Goal: Task Accomplishment & Management: Use online tool/utility

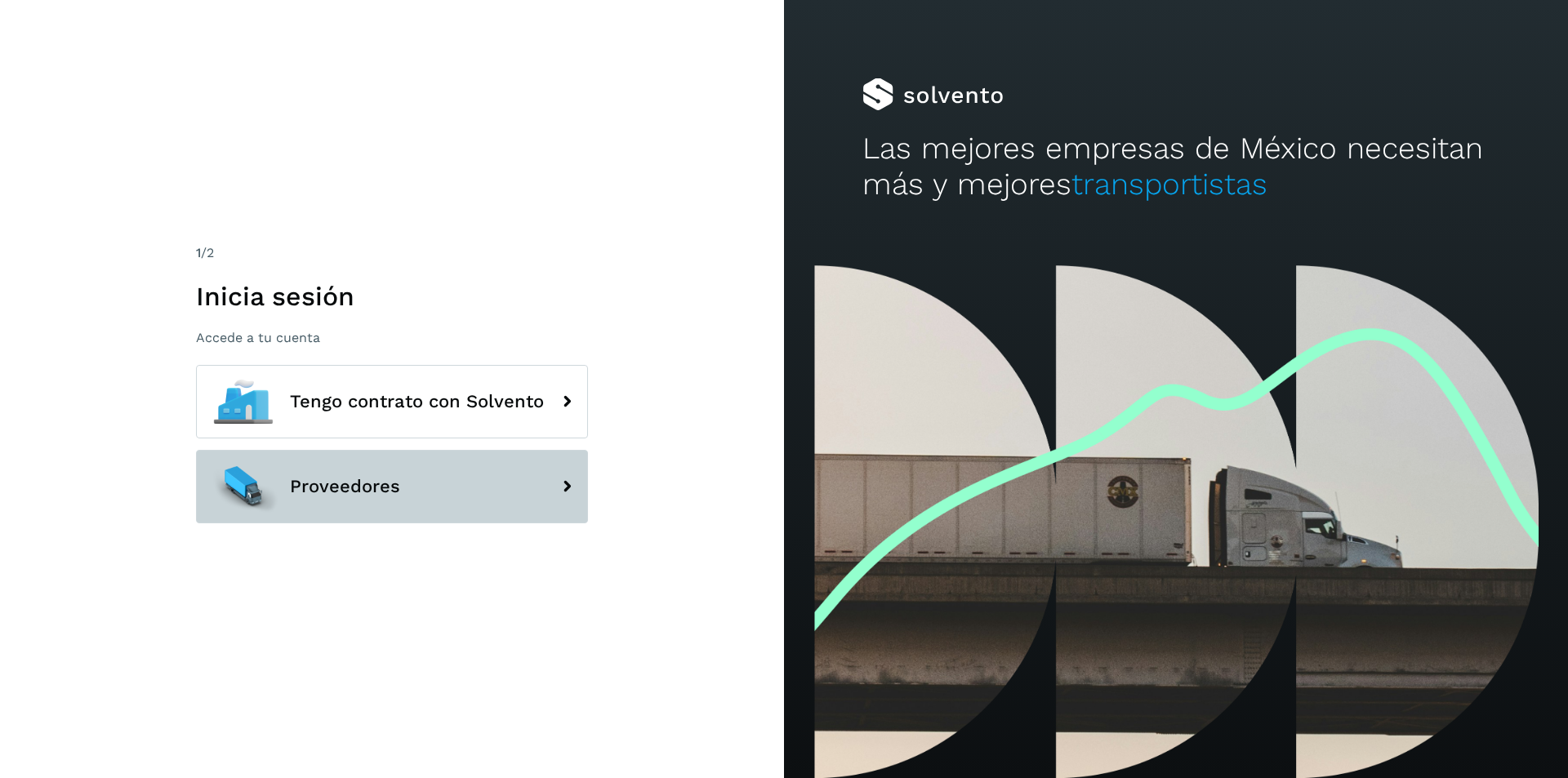
click at [423, 485] on button "Proveedores" at bounding box center [391, 486] width 392 height 73
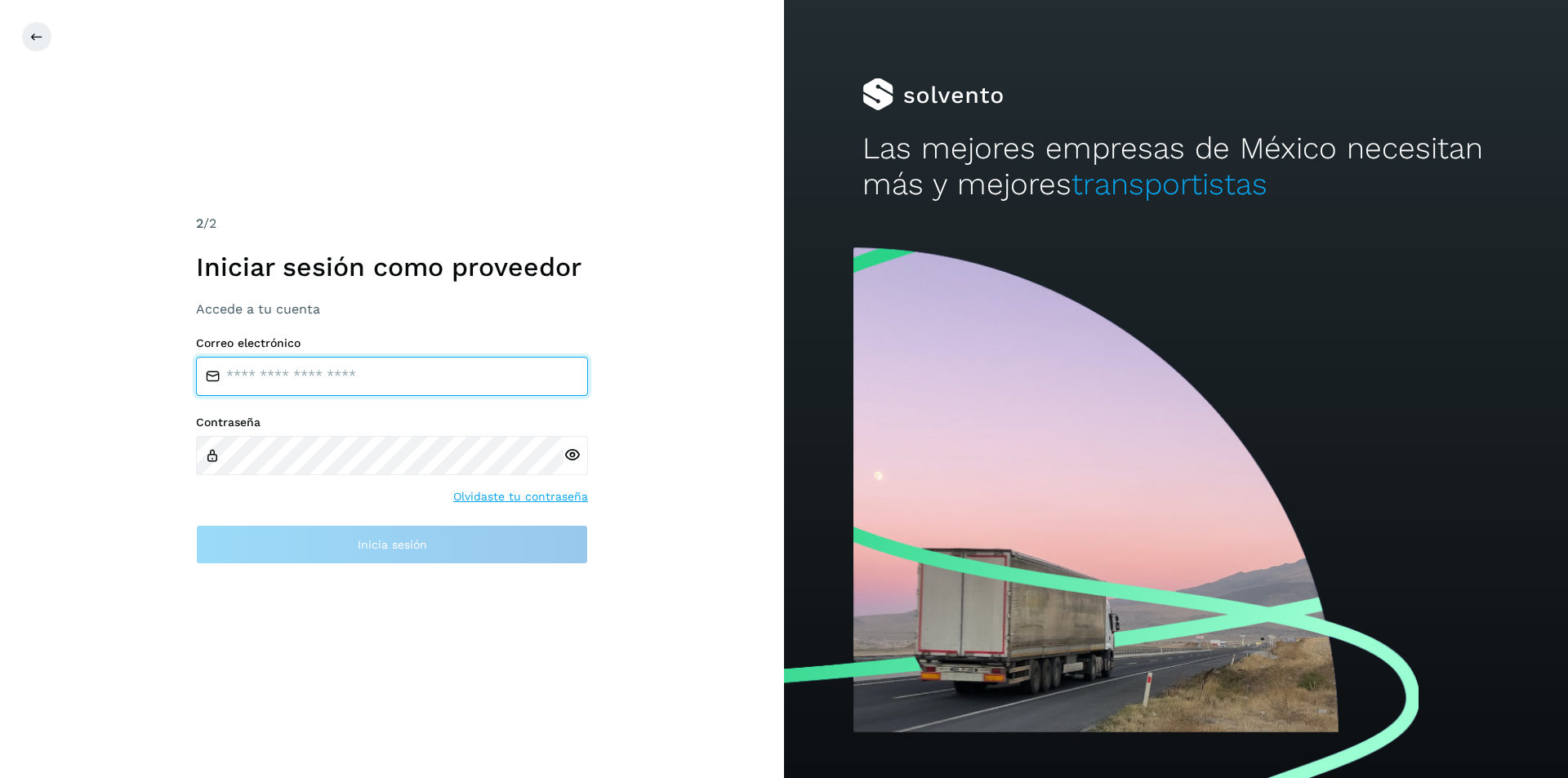
type input "**********"
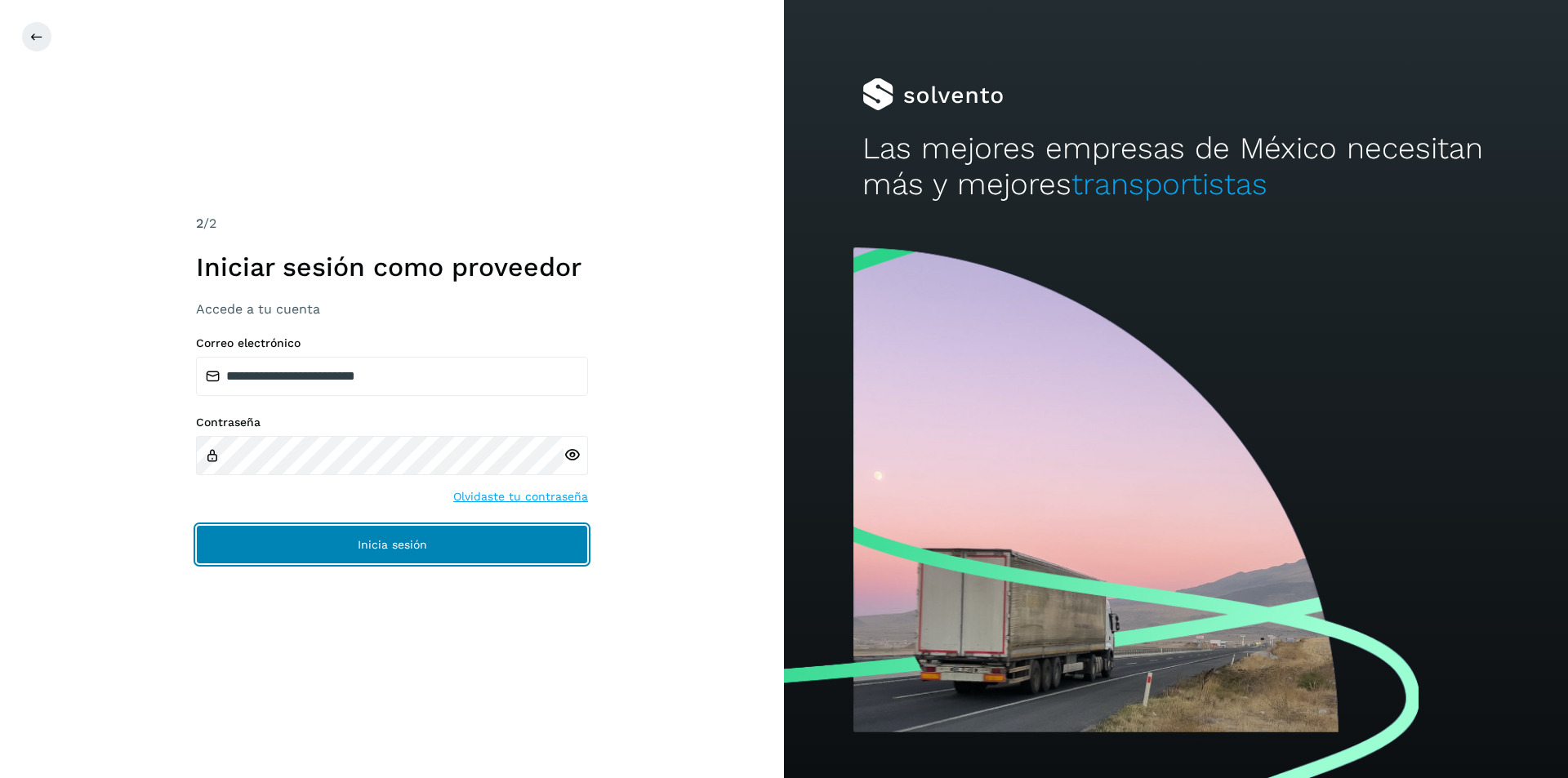
click at [396, 556] on button "Inicia sesión" at bounding box center [391, 544] width 392 height 39
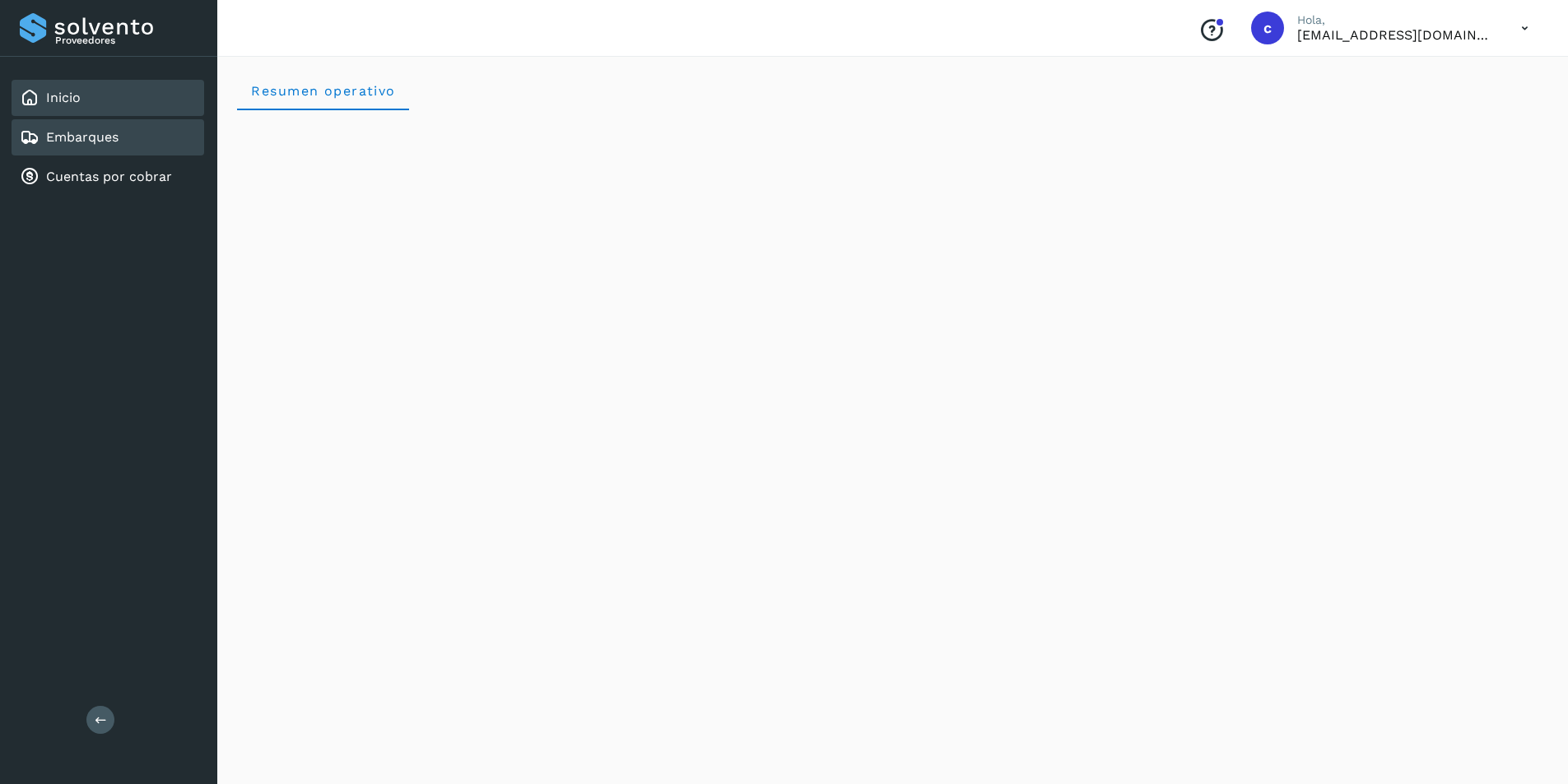
click at [115, 144] on link "Embarques" at bounding box center [82, 137] width 72 height 16
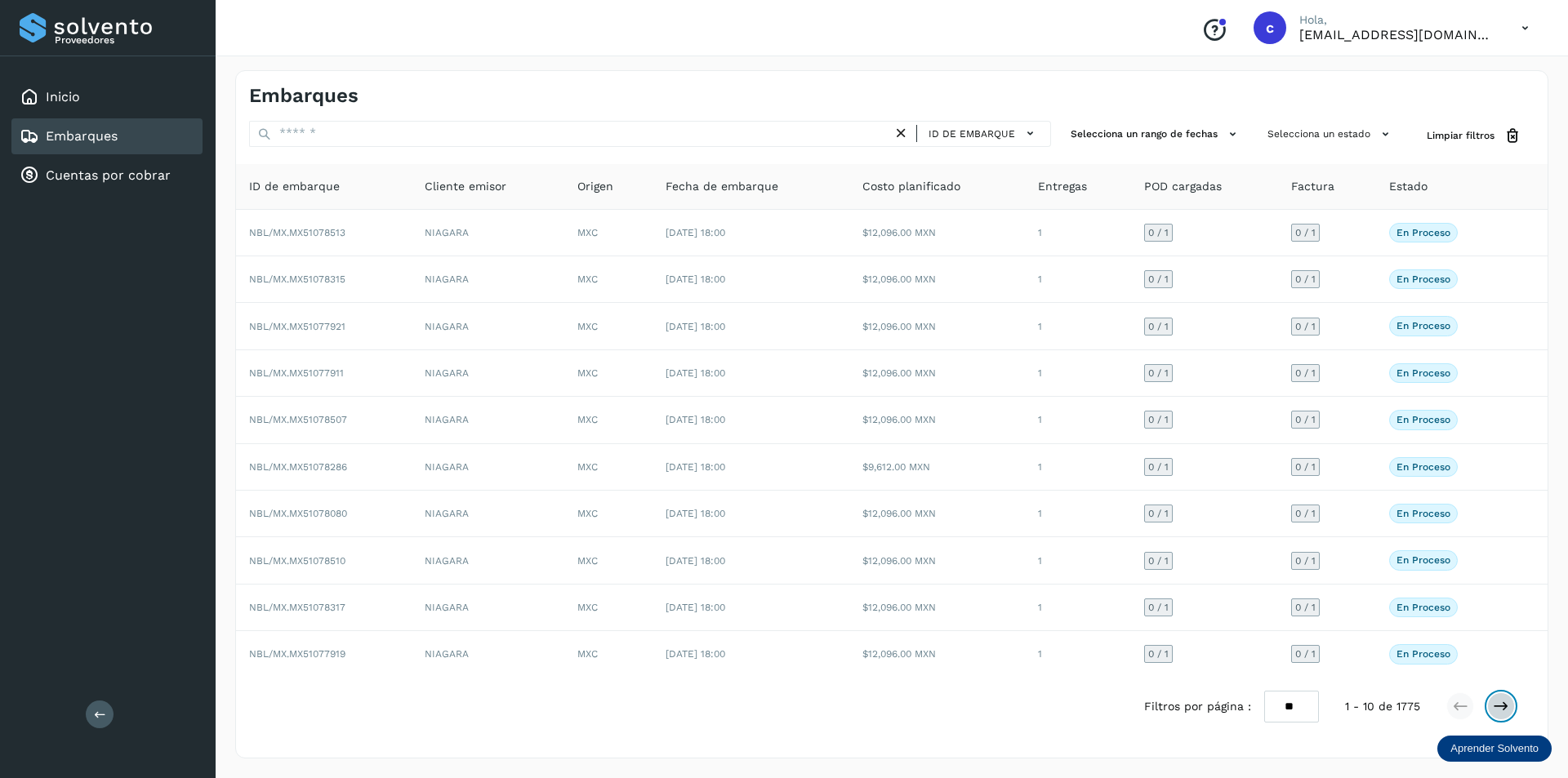
click at [1504, 704] on icon at bounding box center [1501, 706] width 16 height 16
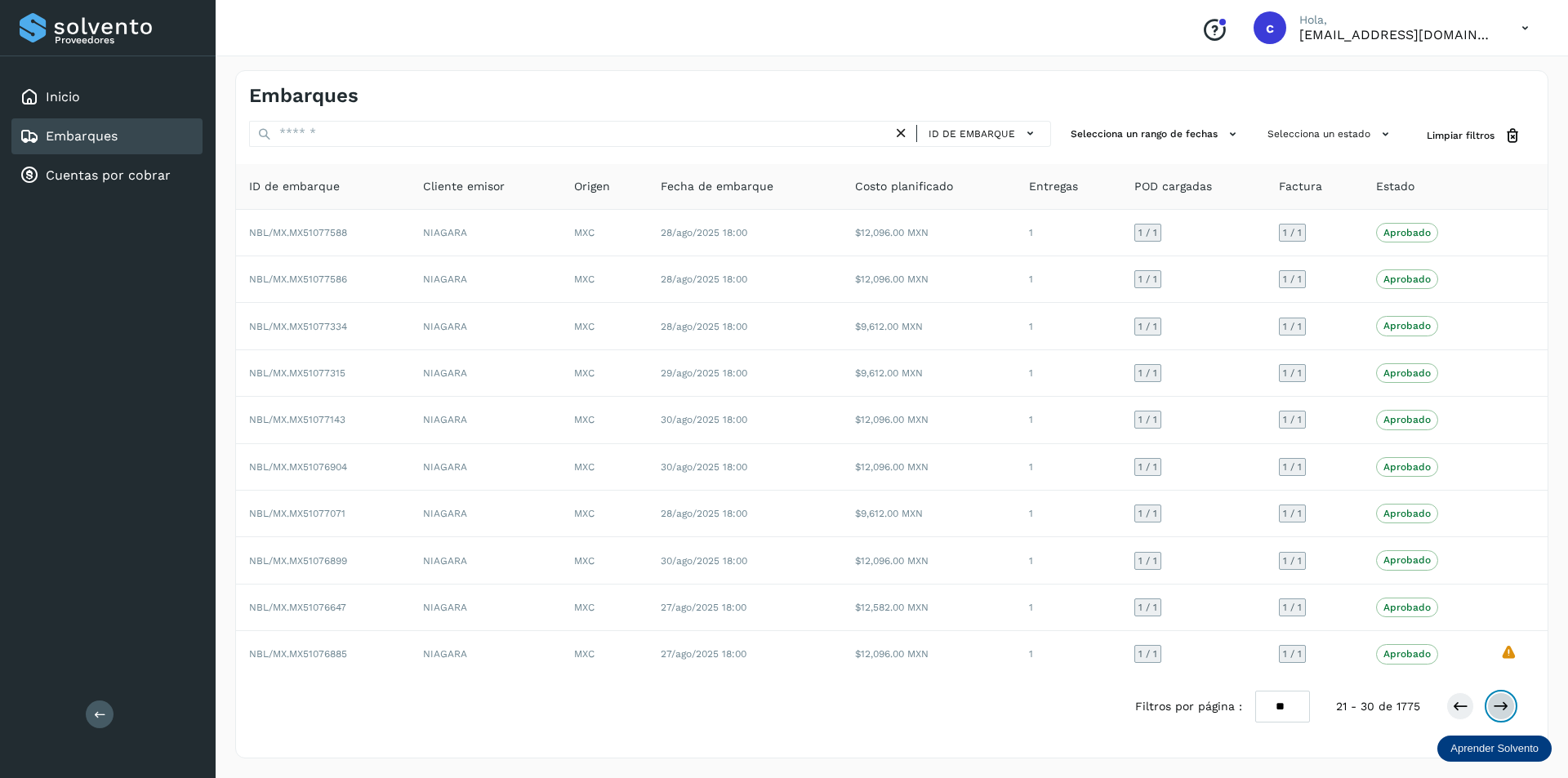
click at [1497, 704] on icon at bounding box center [1501, 706] width 16 height 16
click at [1495, 692] on div "Filtros por página : ** ** ** 31 - 40 de 1775" at bounding box center [1338, 707] width 407 height 32
click at [1495, 708] on icon at bounding box center [1501, 706] width 16 height 16
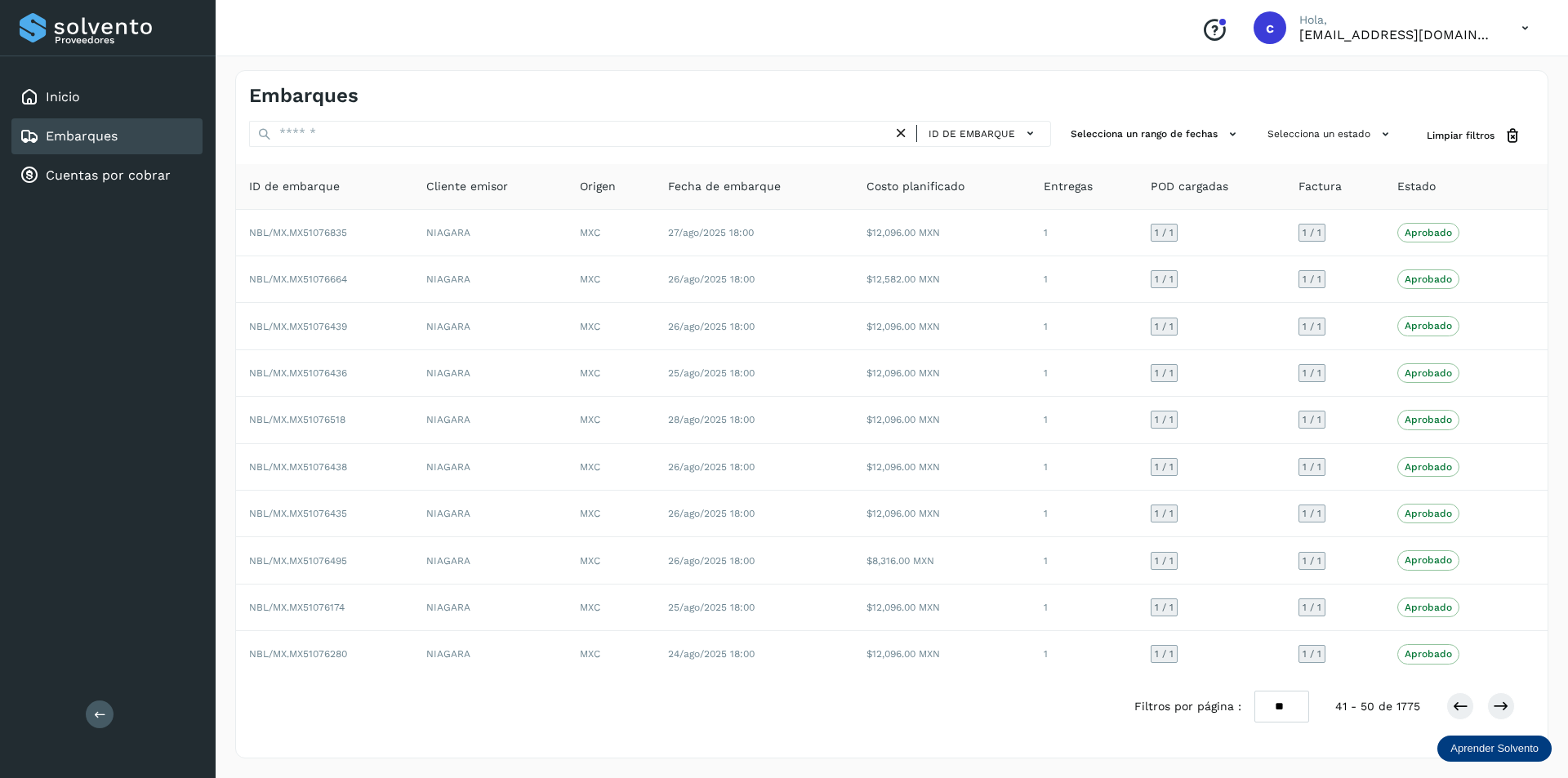
click at [1492, 692] on div at bounding box center [1480, 705] width 69 height 27
click at [1494, 701] on icon at bounding box center [1501, 706] width 16 height 16
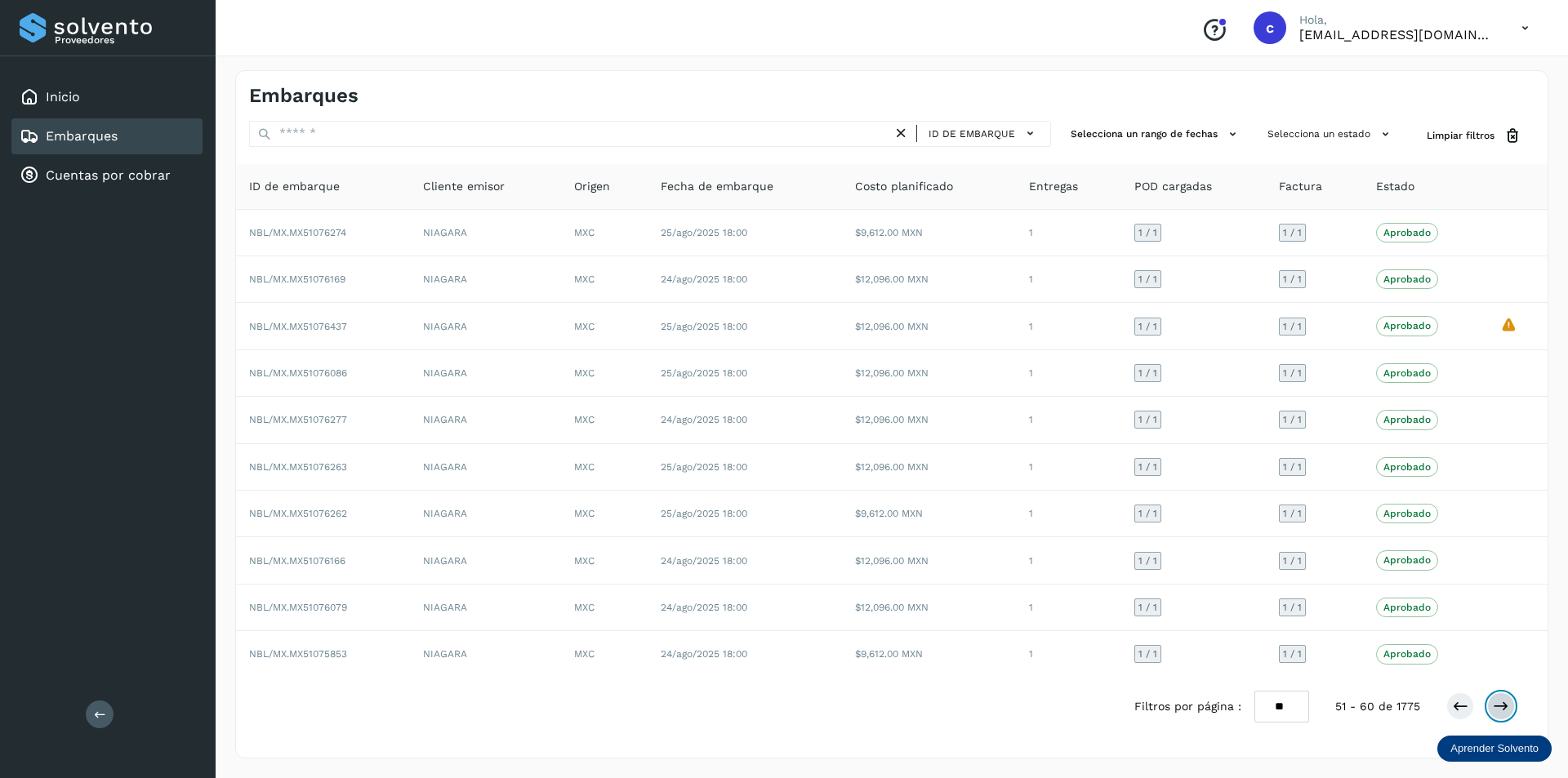
click at [1494, 701] on icon at bounding box center [1501, 706] width 16 height 16
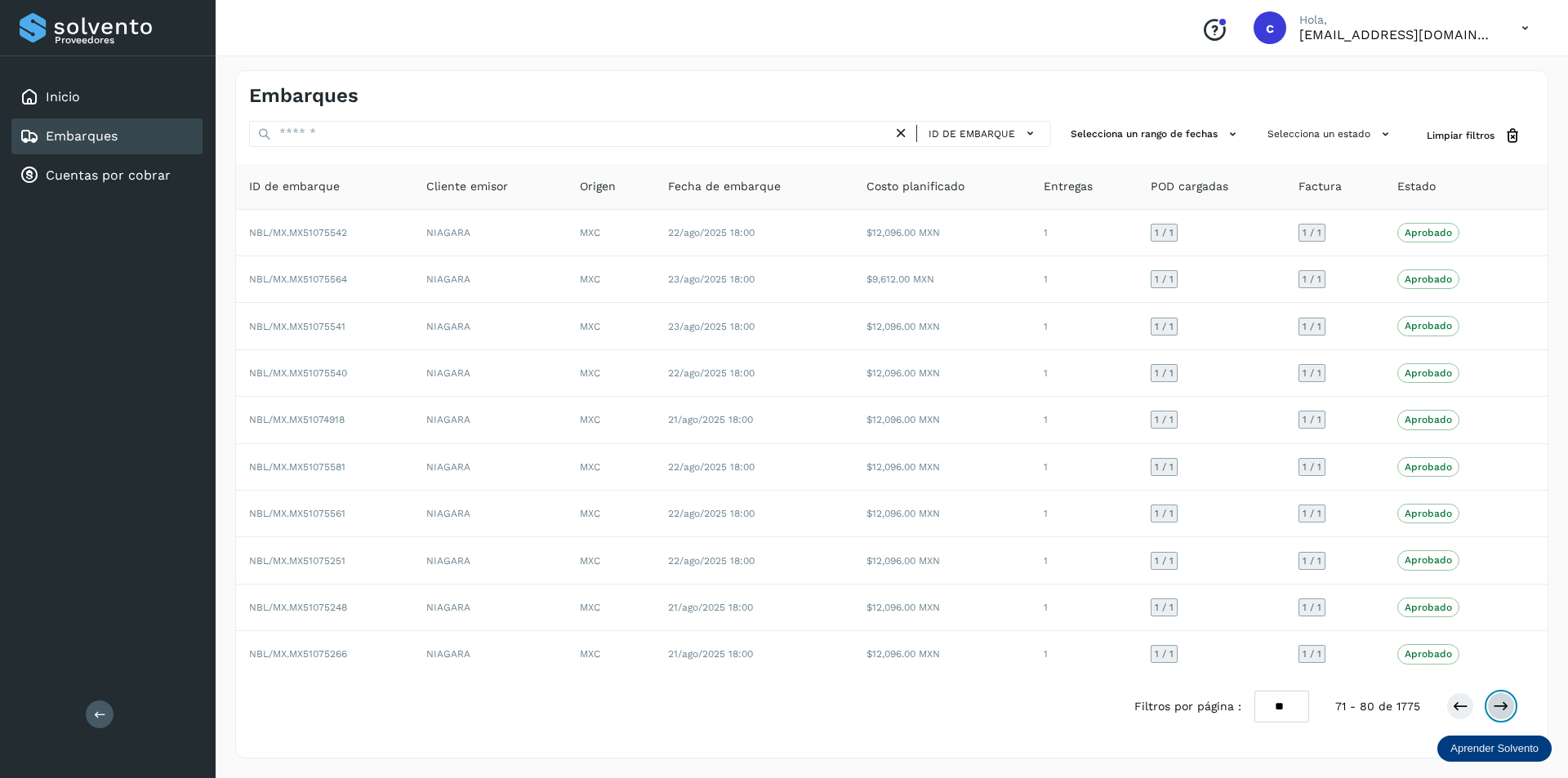
click at [1493, 703] on icon at bounding box center [1501, 706] width 16 height 16
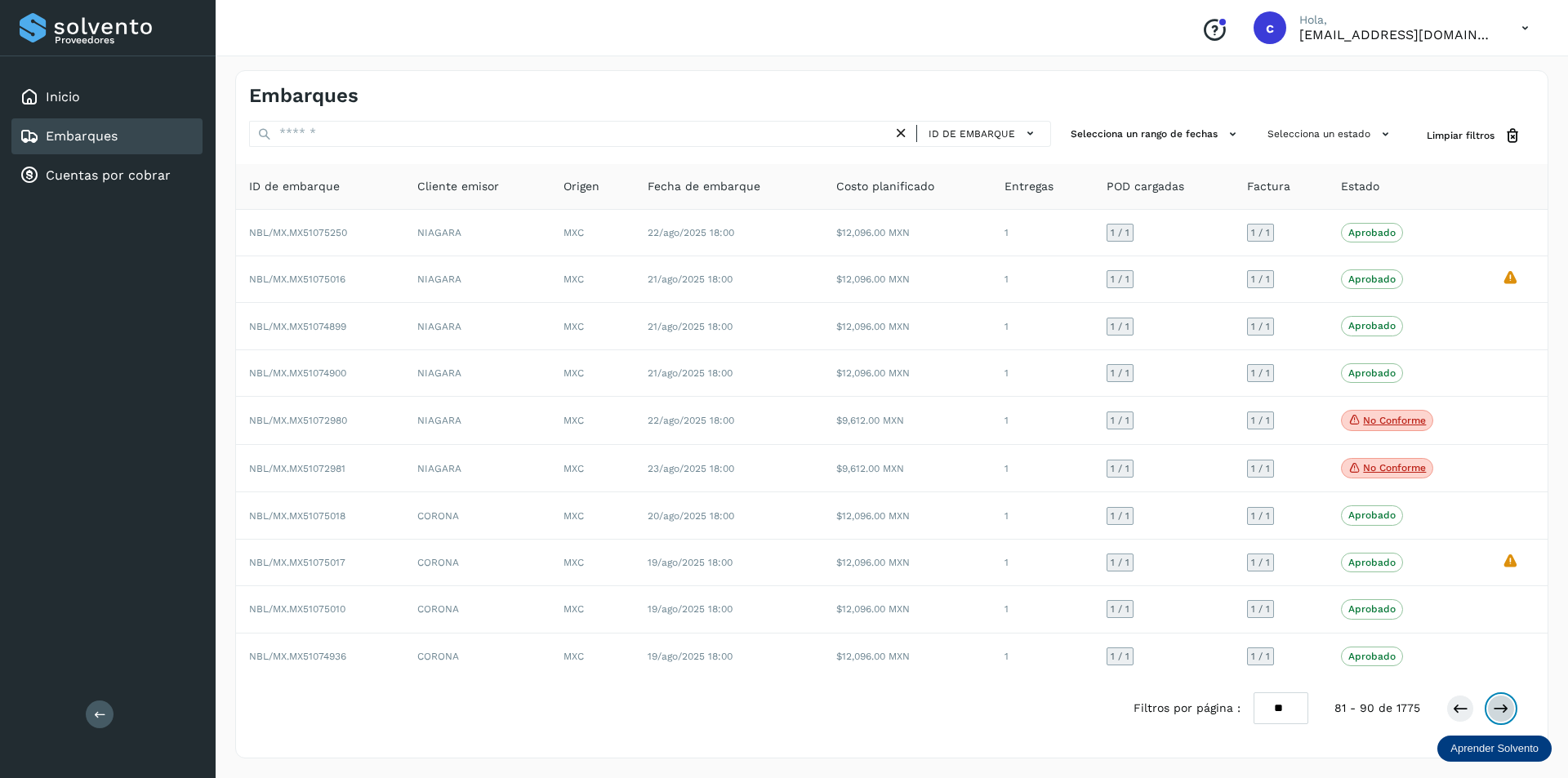
click at [1493, 703] on icon at bounding box center [1501, 709] width 16 height 16
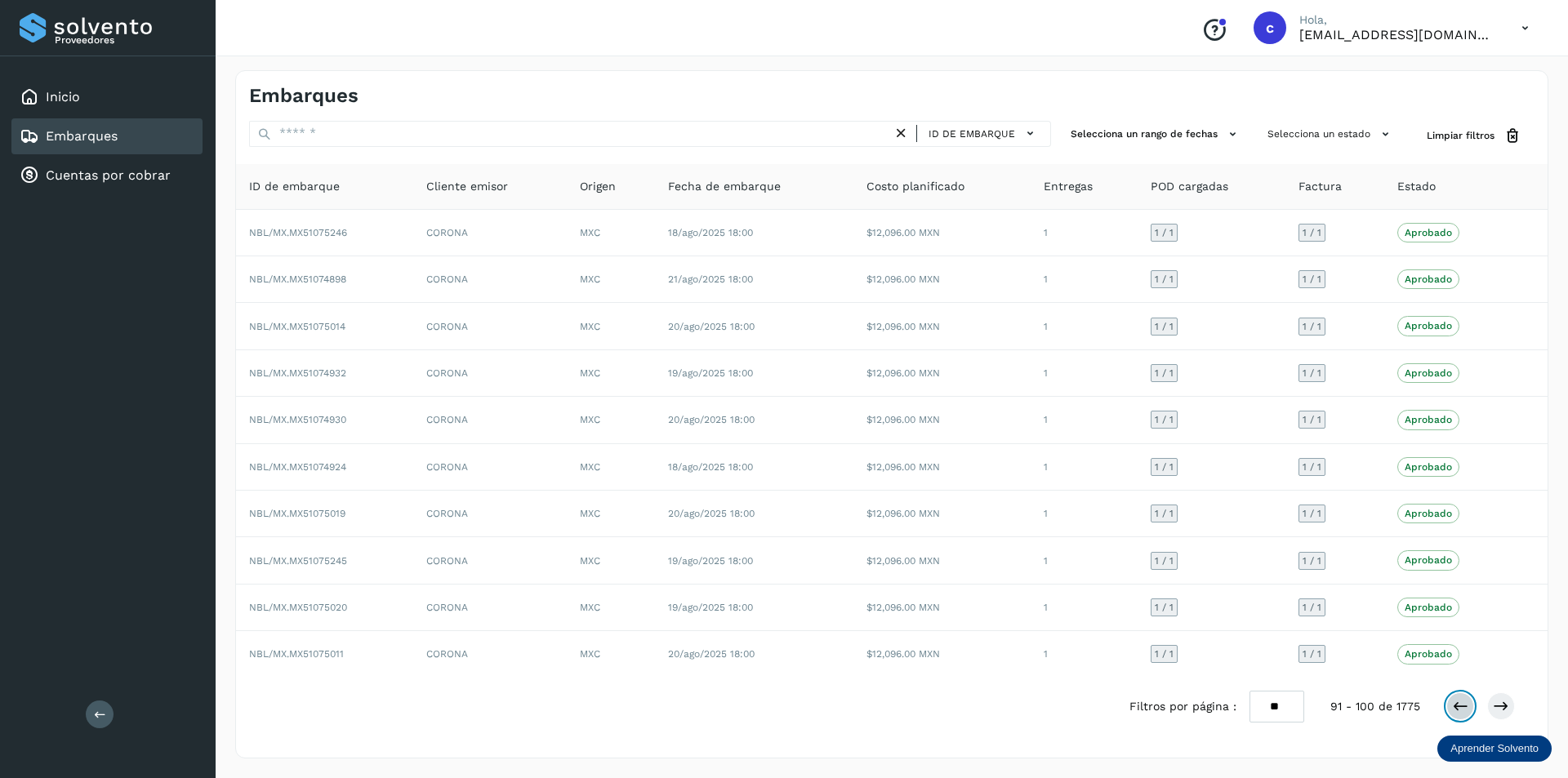
click at [1453, 711] on icon at bounding box center [1460, 706] width 16 height 16
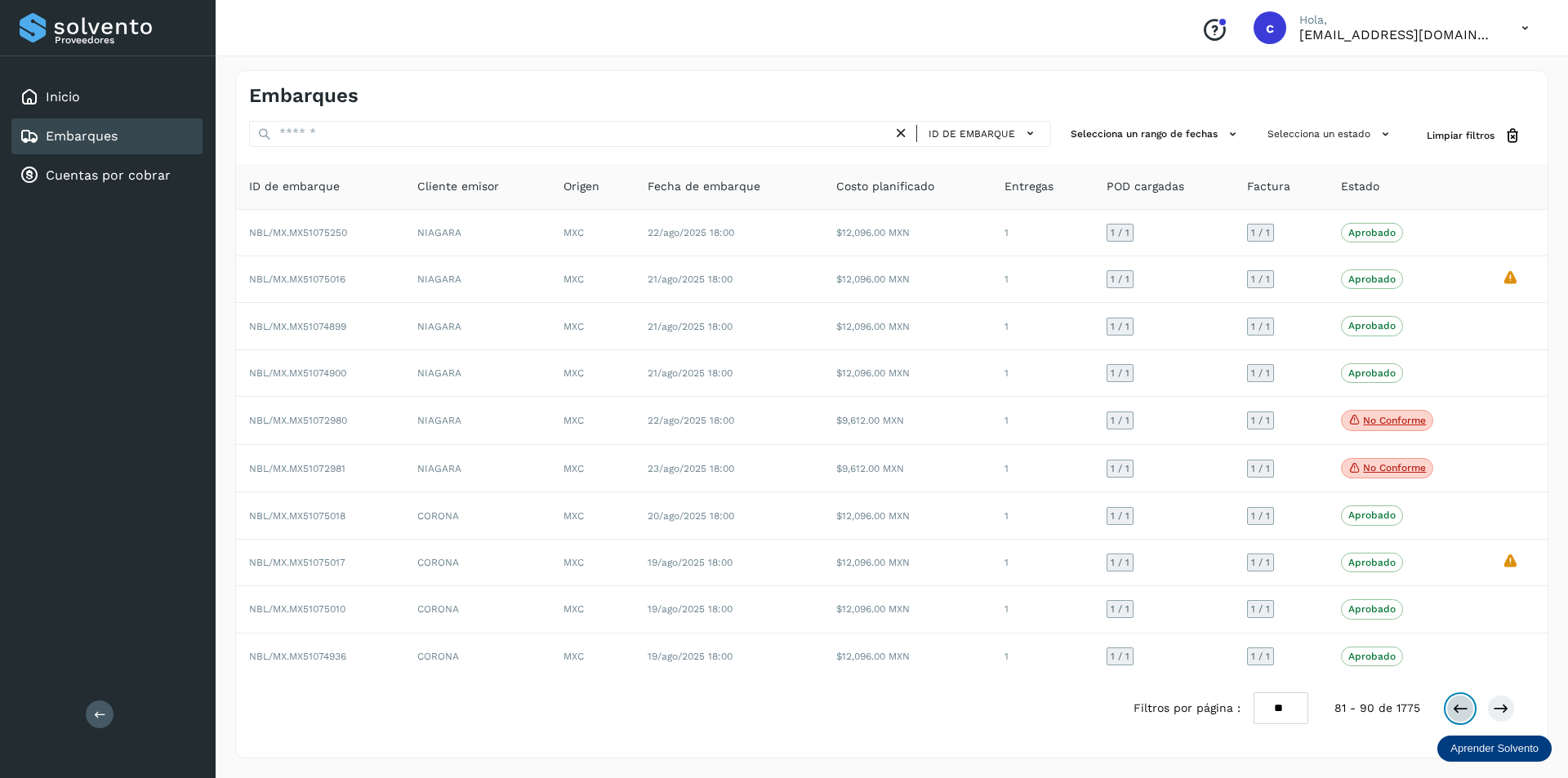
click at [1453, 711] on icon at bounding box center [1460, 709] width 16 height 16
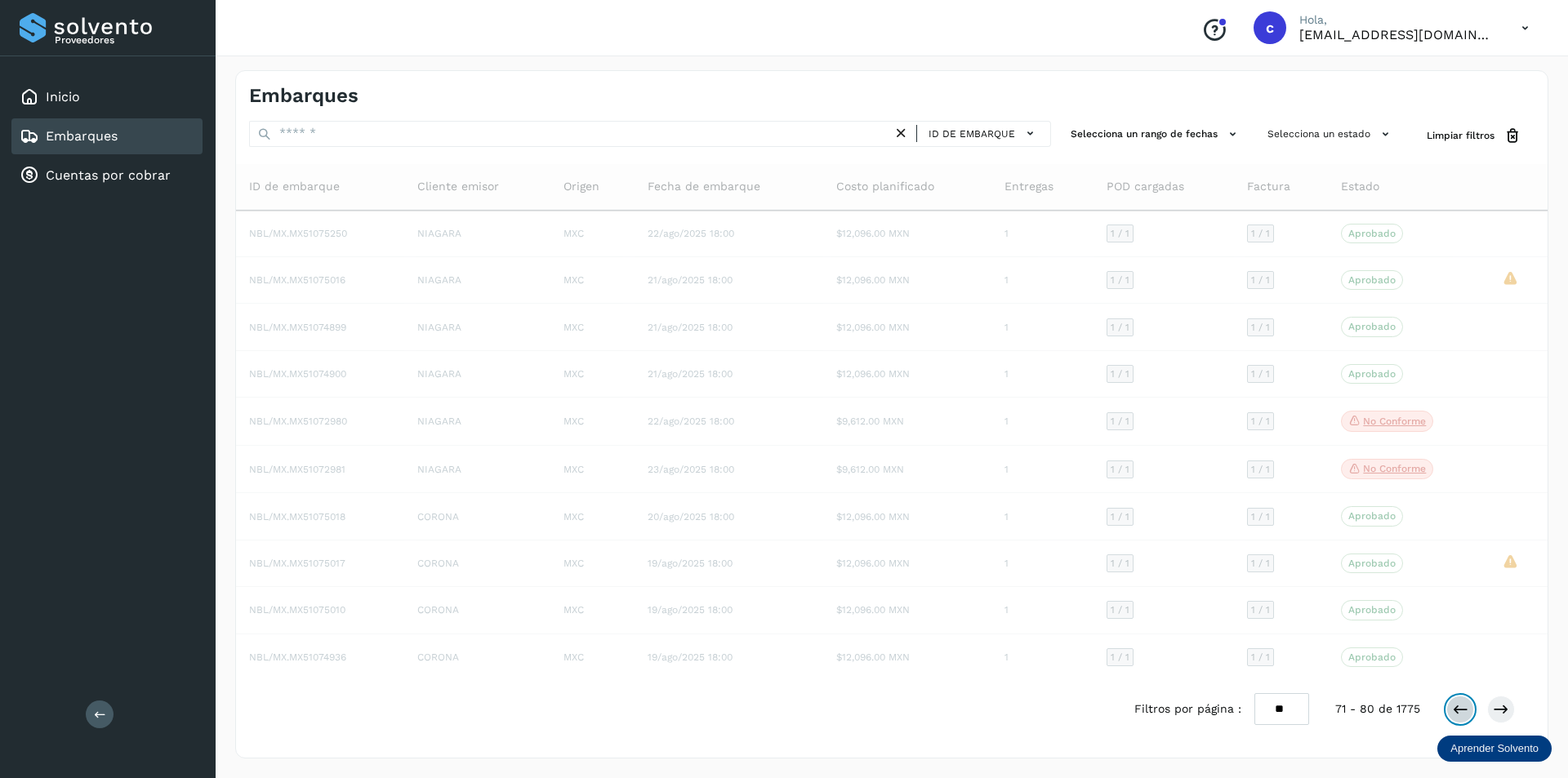
click at [1453, 711] on icon at bounding box center [1460, 710] width 16 height 16
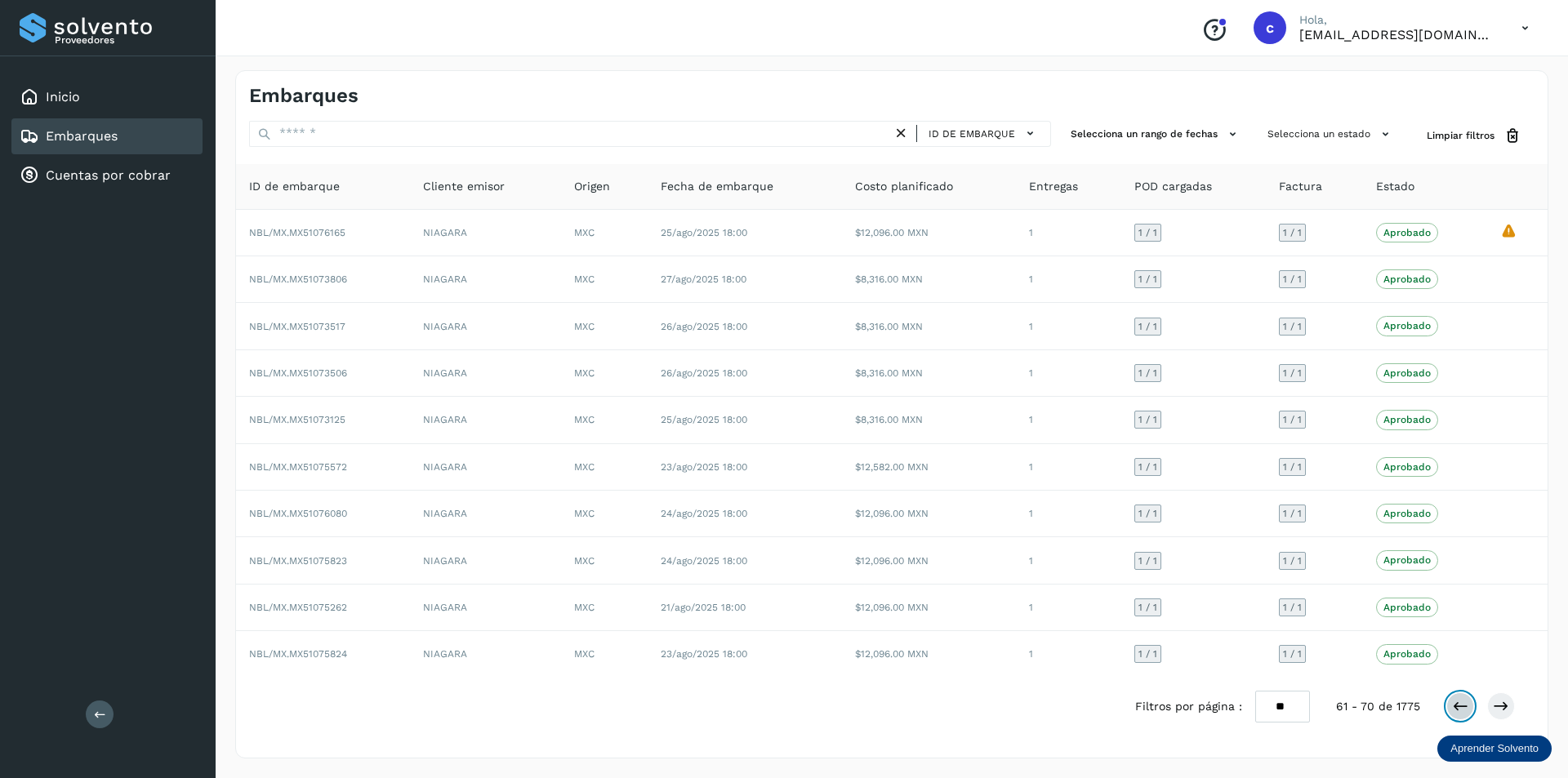
click at [1453, 711] on icon at bounding box center [1460, 706] width 16 height 16
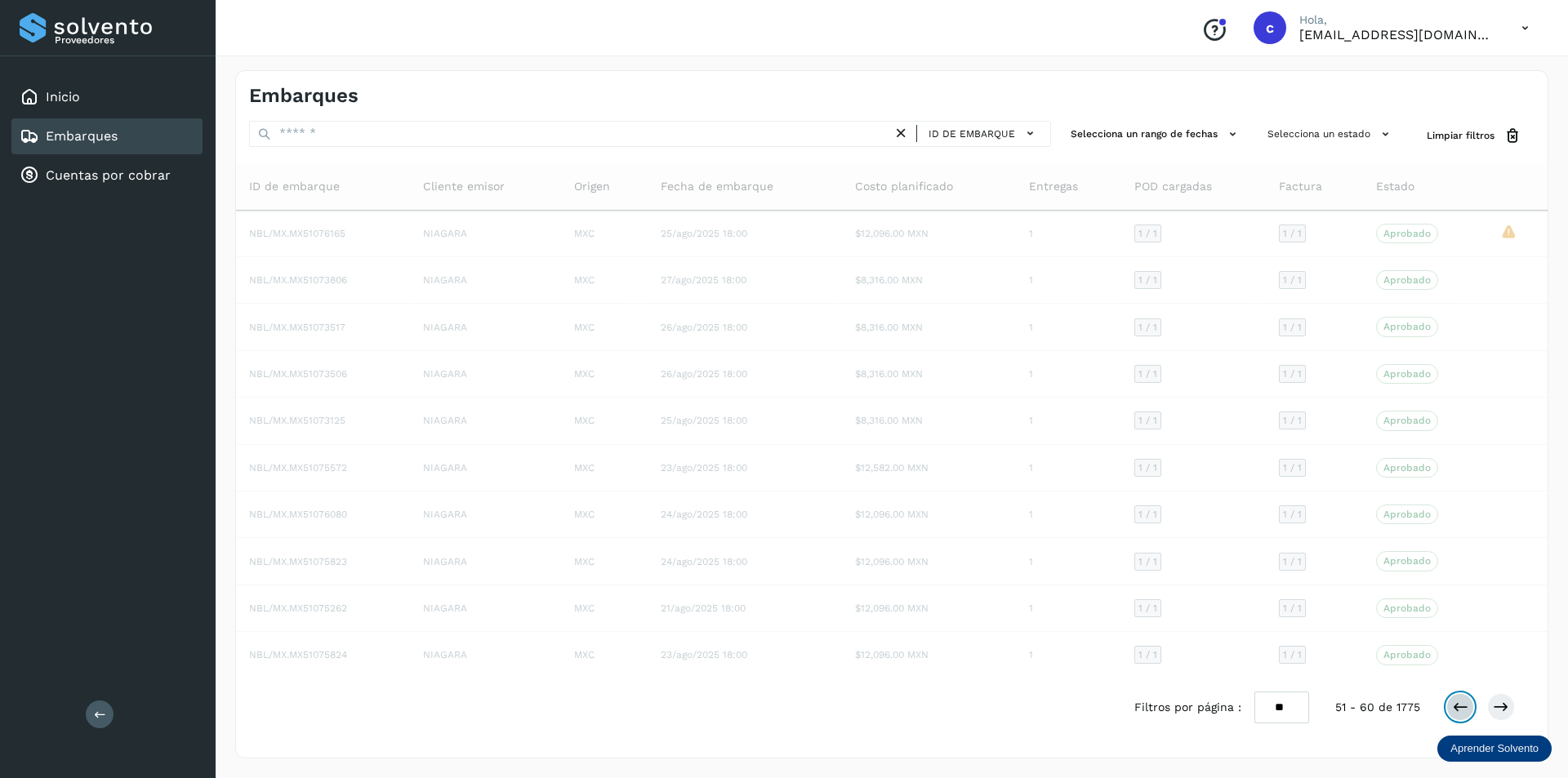
click at [1453, 711] on icon at bounding box center [1460, 707] width 16 height 16
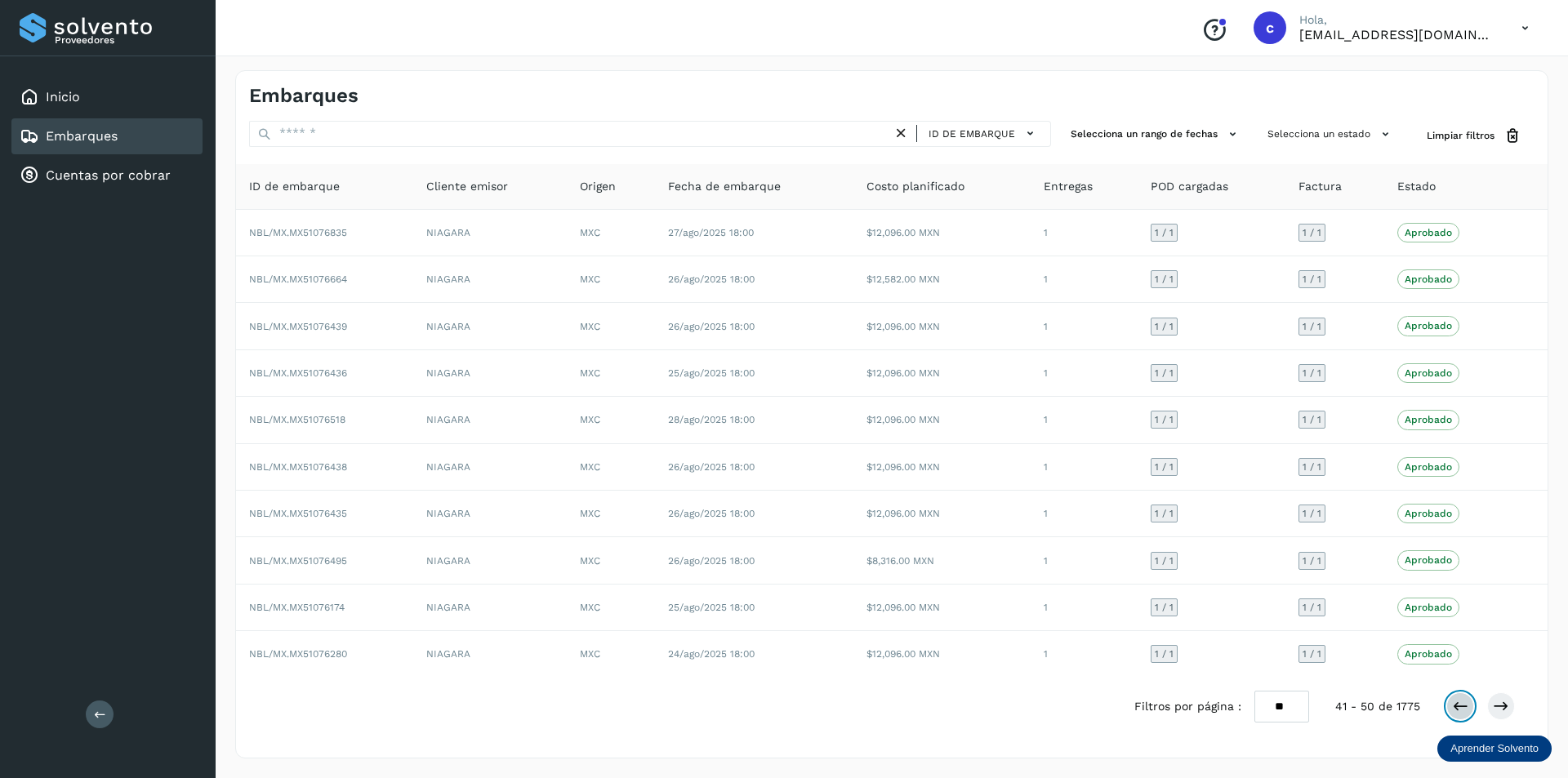
click at [1453, 711] on icon at bounding box center [1460, 706] width 16 height 16
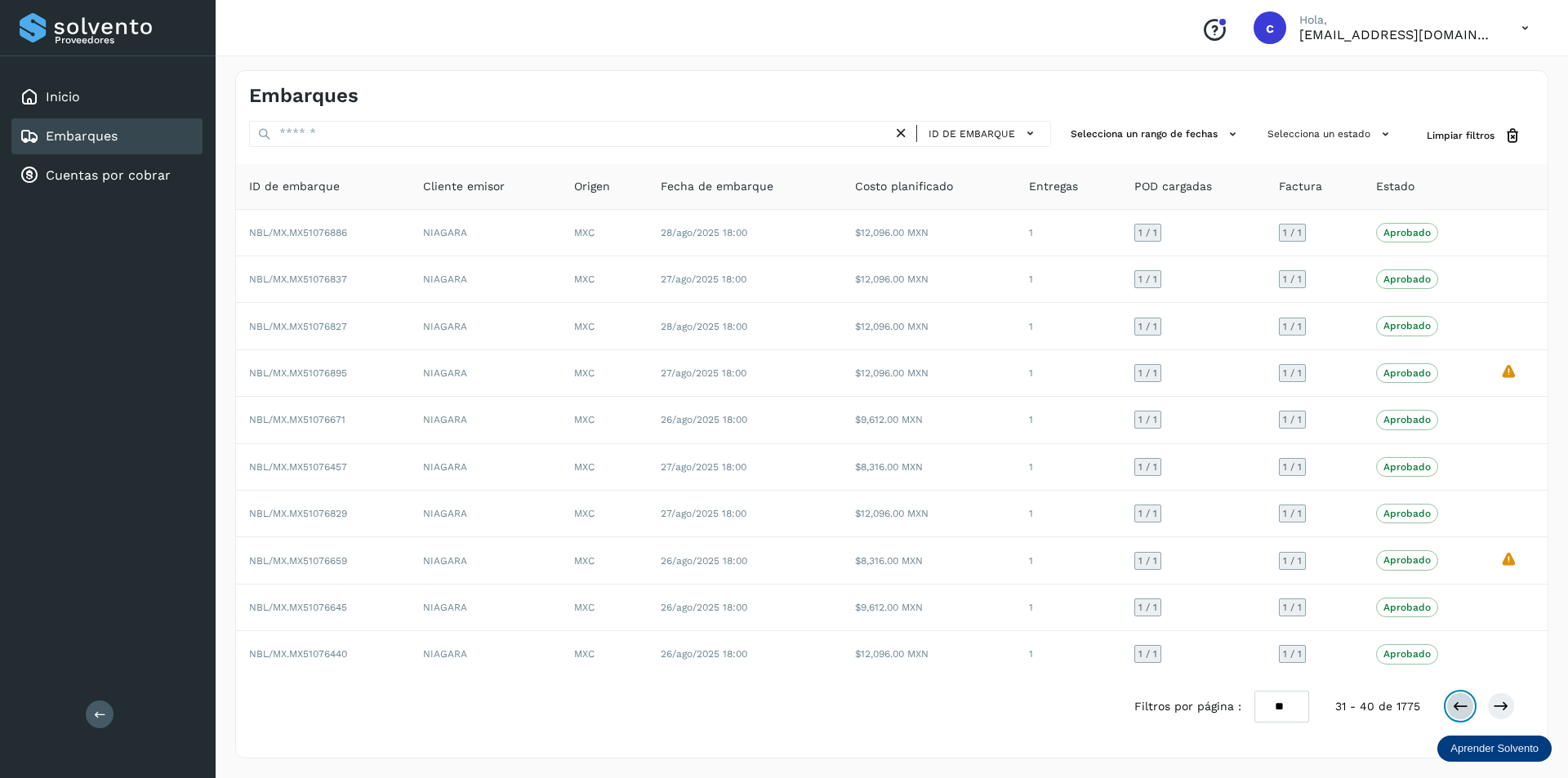
click at [1453, 711] on icon at bounding box center [1460, 706] width 16 height 16
